Goal: Task Accomplishment & Management: Use online tool/utility

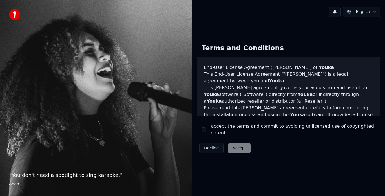
click at [206, 128] on div "I accept the terms and commit to avoiding unlicensed use of copyrighted content" at bounding box center [288, 130] width 174 height 14
click at [204, 130] on button "I accept the terms and commit to avoiding unlicensed use of copyrighted content" at bounding box center [203, 130] width 5 height 5
click at [237, 143] on button "Accept" at bounding box center [239, 148] width 23 height 10
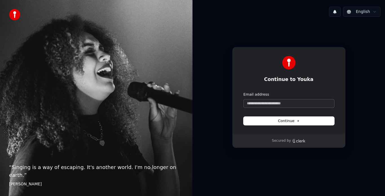
click at [275, 103] on input "Email address" at bounding box center [288, 103] width 91 height 8
type input "*"
click at [243, 92] on button "submit" at bounding box center [243, 92] width 0 height 0
type input "**********"
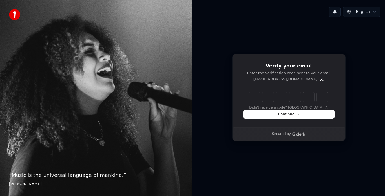
click at [298, 108] on div "Enter the 6 -digit verification code Didn't receive a code? Resend (7)" at bounding box center [288, 100] width 91 height 19
click at [319, 79] on icon "Edit" at bounding box center [321, 79] width 5 height 5
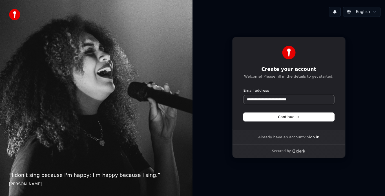
click at [285, 99] on input "**********" at bounding box center [288, 99] width 91 height 8
click at [286, 113] on button "Continue" at bounding box center [288, 117] width 91 height 8
type input "**********"
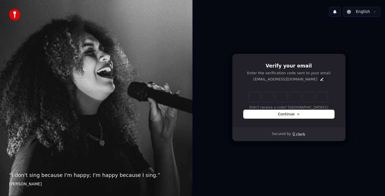
click at [320, 81] on icon "Edit" at bounding box center [321, 79] width 3 height 3
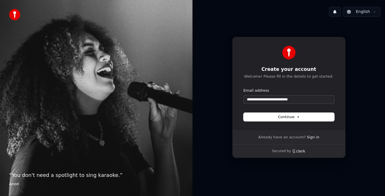
click at [282, 102] on input "**********" at bounding box center [288, 99] width 91 height 8
click at [283, 118] on span "Continue" at bounding box center [288, 117] width 21 height 5
type input "**********"
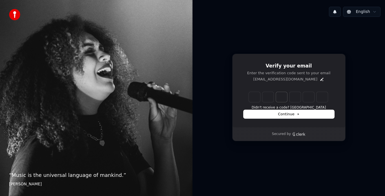
click at [277, 99] on input "Digit 3" at bounding box center [281, 97] width 11 height 10
click at [285, 108] on button "Didn't receive a code? [GEOGRAPHIC_DATA]" at bounding box center [289, 108] width 74 height 5
click at [289, 114] on span "Continue" at bounding box center [288, 114] width 21 height 5
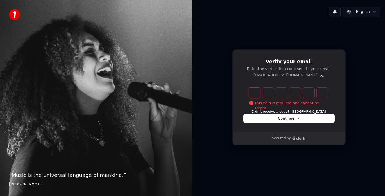
type input "*"
type input "**"
type input "*"
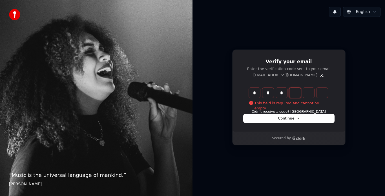
type input "***"
type input "*"
type input "****"
type input "*"
type input "*****"
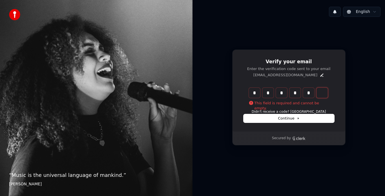
type input "*"
type input "******"
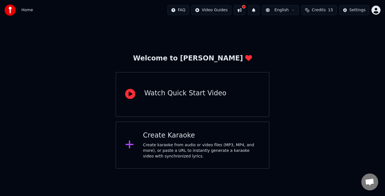
click at [342, 117] on div "Welcome to Youka Watch Quick Start Video Create Karaoke Create karaoke from aud…" at bounding box center [192, 94] width 385 height 149
click at [173, 133] on div "Create Karaoke" at bounding box center [201, 135] width 117 height 9
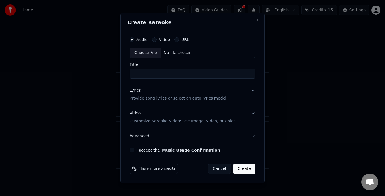
click at [181, 42] on div "Audio Video URL" at bounding box center [193, 39] width 126 height 11
click at [177, 41] on div "URL" at bounding box center [181, 39] width 15 height 5
click at [177, 40] on button "URL" at bounding box center [176, 39] width 5 height 5
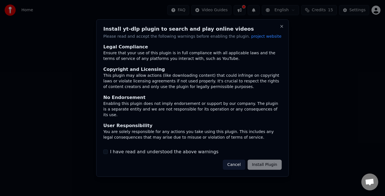
click at [174, 40] on div "Install yt-dlp plugin to search and play online videos Please read and accept t…" at bounding box center [192, 98] width 192 height 158
click at [106, 152] on button "I have read and understood the above warnings" at bounding box center [105, 152] width 5 height 5
click at [263, 166] on button "Install Plugin" at bounding box center [264, 165] width 34 height 10
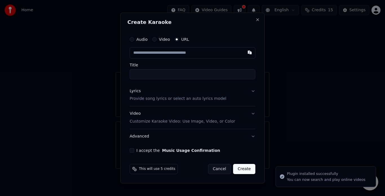
click at [186, 55] on input "text" at bounding box center [193, 52] width 126 height 11
type input "**********"
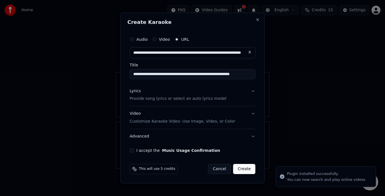
type input "**********"
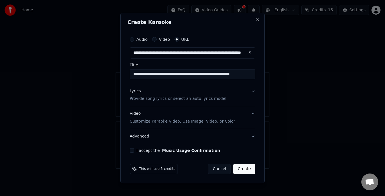
type input "**********"
click at [134, 151] on button "I accept the Music Usage Confirmation" at bounding box center [132, 150] width 5 height 5
click at [246, 169] on button "Create" at bounding box center [244, 169] width 22 height 10
type input "**********"
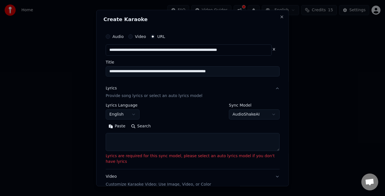
click at [194, 144] on textarea at bounding box center [193, 143] width 174 height 18
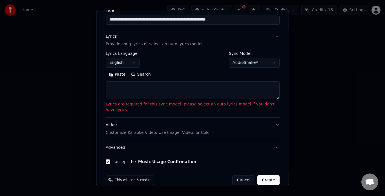
scroll to position [55, 0]
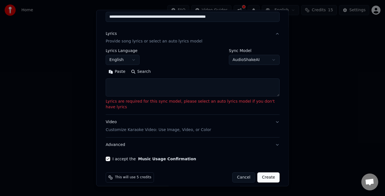
click at [135, 85] on textarea at bounding box center [193, 88] width 174 height 18
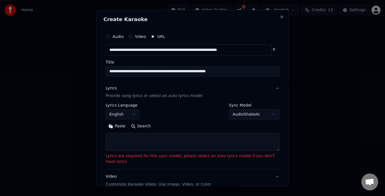
click at [259, 116] on button "AudioShakeAI" at bounding box center [254, 115] width 51 height 10
click at [206, 117] on body "**********" at bounding box center [192, 84] width 385 height 169
click at [133, 116] on body "**********" at bounding box center [192, 84] width 385 height 169
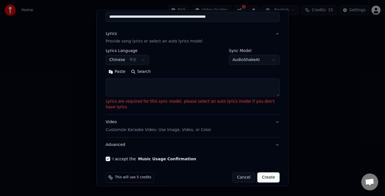
click at [265, 173] on button "Create" at bounding box center [268, 178] width 22 height 10
click at [136, 61] on body "**********" at bounding box center [192, 84] width 385 height 169
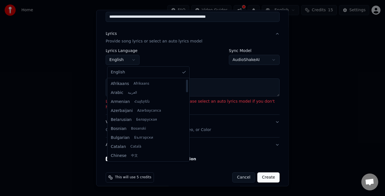
select select "**"
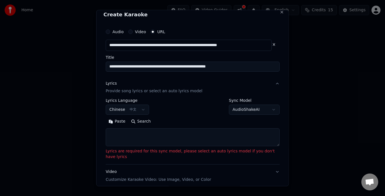
scroll to position [0, 0]
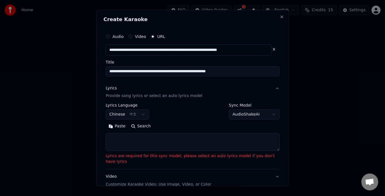
click at [143, 97] on p "Provide song lyrics or select an auto lyrics model" at bounding box center [154, 97] width 97 height 6
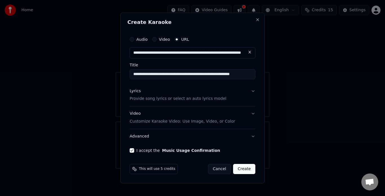
click at [254, 91] on button "Lyrics Provide song lyrics or select an auto lyrics model" at bounding box center [193, 95] width 126 height 23
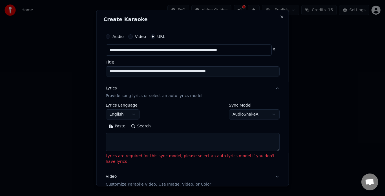
click at [261, 110] on body "**********" at bounding box center [192, 84] width 385 height 169
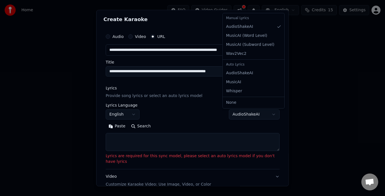
select select "**********"
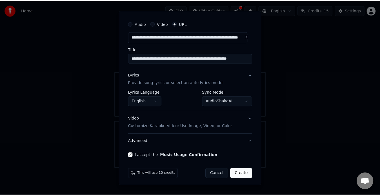
scroll to position [15, 0]
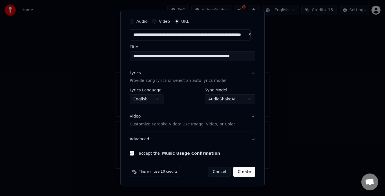
click at [241, 172] on button "Create" at bounding box center [244, 172] width 22 height 10
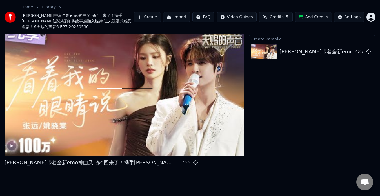
scroll to position [4, 0]
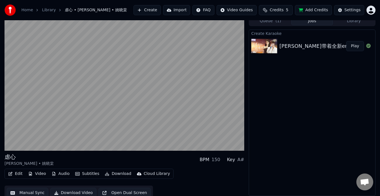
click at [108, 174] on button "Download" at bounding box center [118, 174] width 31 height 8
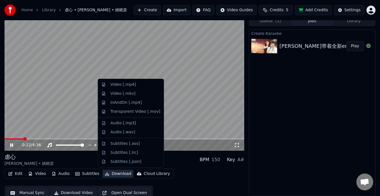
click at [174, 168] on div "虐心 张远 • 姚晓棠 BPM 150 Key A# Edit Video Audio Subtitles Download Cloud Library Ma…" at bounding box center [125, 176] width 240 height 47
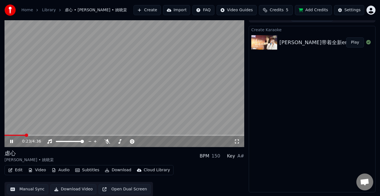
scroll to position [8, 0]
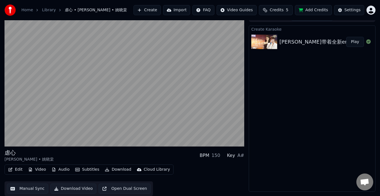
click at [36, 190] on button "Manual Sync" at bounding box center [27, 189] width 41 height 10
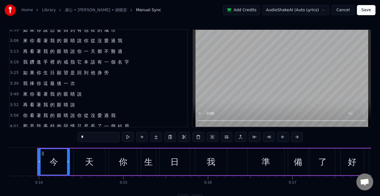
scroll to position [288, 0]
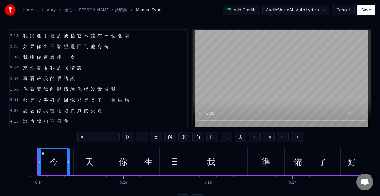
click at [365, 13] on button "Save" at bounding box center [366, 10] width 19 height 10
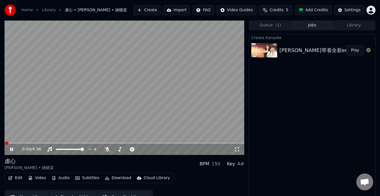
click at [105, 179] on icon "button" at bounding box center [107, 178] width 5 height 4
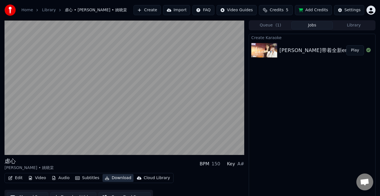
click at [105, 179] on icon "button" at bounding box center [107, 178] width 5 height 4
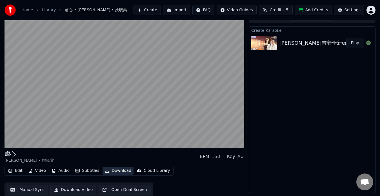
scroll to position [8, 0]
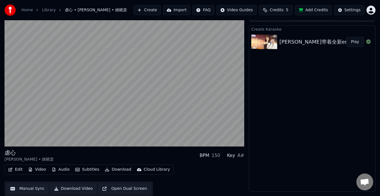
click at [76, 189] on button "Download Video" at bounding box center [73, 189] width 46 height 10
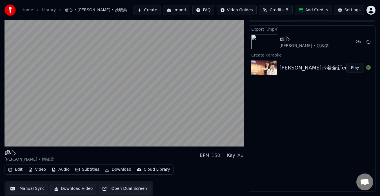
click at [353, 70] on button "Play" at bounding box center [355, 68] width 18 height 10
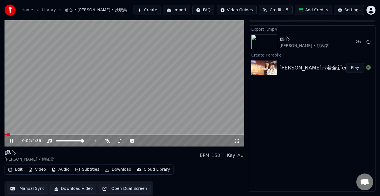
click at [65, 135] on span at bounding box center [125, 134] width 240 height 1
click at [26, 135] on div "1:09 / 4:36" at bounding box center [125, 140] width 240 height 11
click at [27, 135] on span at bounding box center [16, 134] width 23 height 1
click at [9, 139] on icon at bounding box center [15, 141] width 13 height 5
click at [11, 140] on icon at bounding box center [11, 141] width 3 height 4
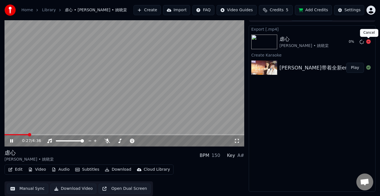
click at [367, 43] on icon at bounding box center [368, 41] width 5 height 5
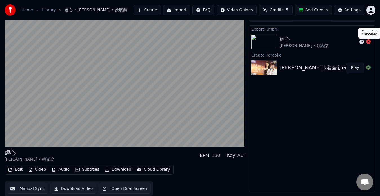
click at [368, 43] on icon at bounding box center [368, 41] width 5 height 5
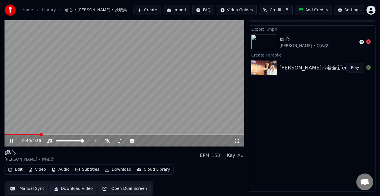
click at [190, 173] on div "Edit Video Audio Subtitles Download Cloud Library Manual Sync Download Video Op…" at bounding box center [125, 181] width 240 height 32
click at [118, 171] on button "Download" at bounding box center [118, 170] width 31 height 8
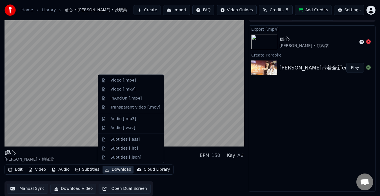
click at [181, 158] on div "虐心 张远 • 姚晓棠 BPM 150 Key A#" at bounding box center [125, 156] width 240 height 14
click at [111, 170] on button "Download" at bounding box center [118, 170] width 31 height 8
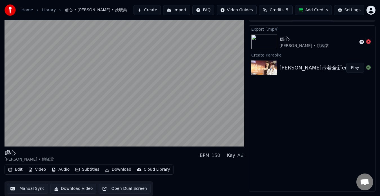
click at [136, 159] on div "虐心 张远 • 姚晓棠 BPM 150 Key A#" at bounding box center [125, 156] width 240 height 14
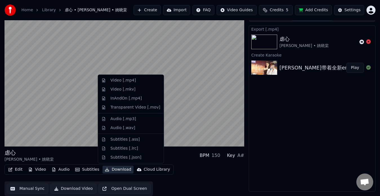
click at [117, 168] on button "Download" at bounding box center [118, 170] width 31 height 8
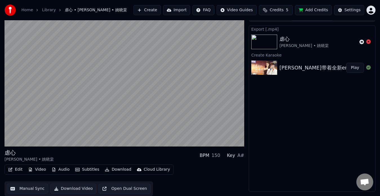
click at [171, 162] on div "虐心 张远 • 姚晓棠 BPM 150 Key A#" at bounding box center [125, 156] width 240 height 14
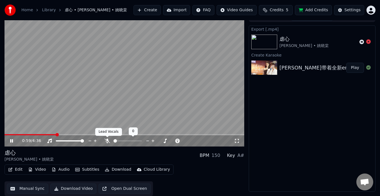
click at [107, 141] on icon at bounding box center [108, 141] width 6 height 5
click at [109, 140] on icon at bounding box center [108, 141] width 6 height 5
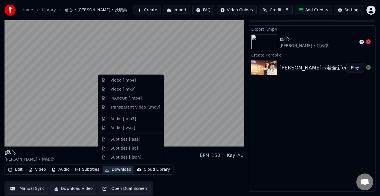
click at [116, 171] on button "Download" at bounding box center [118, 170] width 31 height 8
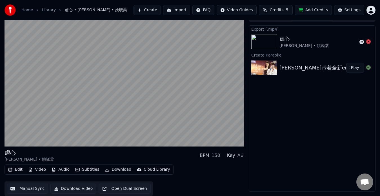
click at [75, 191] on button "Download Video" at bounding box center [73, 189] width 46 height 10
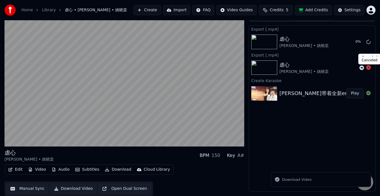
click at [368, 68] on icon at bounding box center [368, 67] width 5 height 5
click at [367, 94] on icon at bounding box center [368, 93] width 5 height 5
click at [368, 94] on icon at bounding box center [368, 93] width 5 height 5
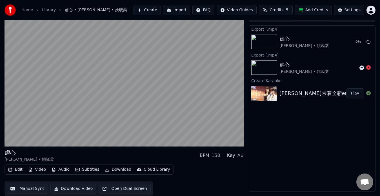
drag, startPoint x: 368, startPoint y: 94, endPoint x: 227, endPoint y: 92, distance: 141.1
click at [368, 94] on icon at bounding box center [368, 93] width 5 height 5
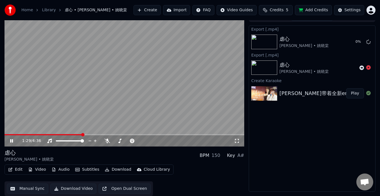
click at [348, 9] on div "Settings" at bounding box center [353, 10] width 16 height 6
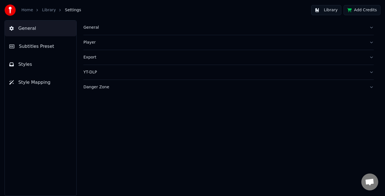
click at [348, 9] on button "Add Credits" at bounding box center [361, 10] width 37 height 10
click at [18, 26] on button "General" at bounding box center [41, 29] width 72 height 16
click at [45, 10] on link "Library" at bounding box center [49, 10] width 14 height 6
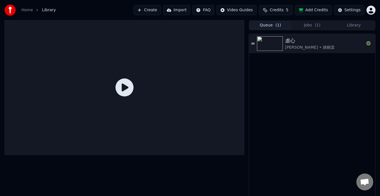
click at [268, 25] on button "Queue ( 1 )" at bounding box center [271, 25] width 42 height 8
click at [293, 47] on div "张远 • 姚晓棠" at bounding box center [309, 48] width 49 height 6
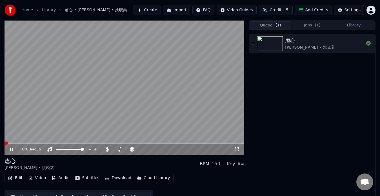
scroll to position [8, 0]
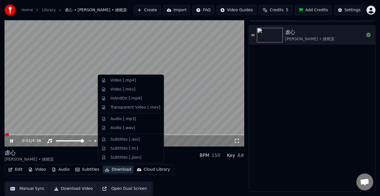
click at [112, 172] on button "Download" at bounding box center [118, 170] width 31 height 8
drag, startPoint x: 115, startPoint y: 81, endPoint x: 196, endPoint y: 188, distance: 133.9
click at [200, 188] on body "Home Library 虐心 • 张远 • 姚晓棠 Create Import FAQ Video Guides Credits 5 Add Credits…" at bounding box center [190, 90] width 380 height 196
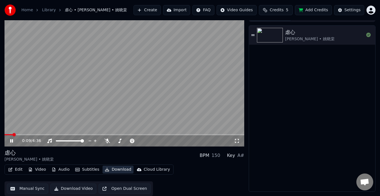
click at [114, 172] on button "Download" at bounding box center [118, 170] width 31 height 8
click at [114, 171] on button "Download" at bounding box center [118, 170] width 31 height 8
click at [185, 178] on div "Edit Video Audio Subtitles Download Cloud Library Manual Sync Download Video Op…" at bounding box center [125, 181] width 240 height 32
click at [46, 10] on link "Library" at bounding box center [49, 10] width 14 height 6
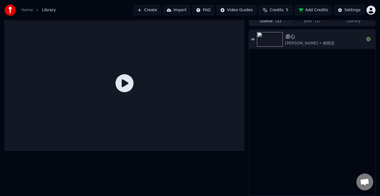
scroll to position [4, 0]
click at [345, 12] on button "Settings" at bounding box center [349, 10] width 30 height 10
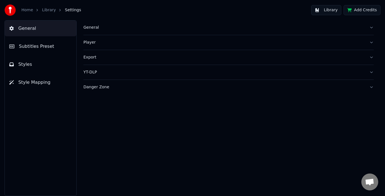
click at [47, 10] on link "Library" at bounding box center [49, 10] width 14 height 6
